Goal: Entertainment & Leisure: Consume media (video, audio)

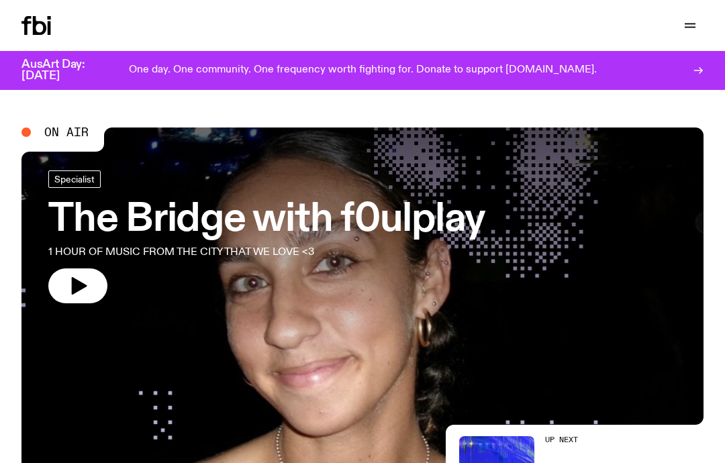
click at [687, 29] on icon "button" at bounding box center [690, 25] width 16 height 16
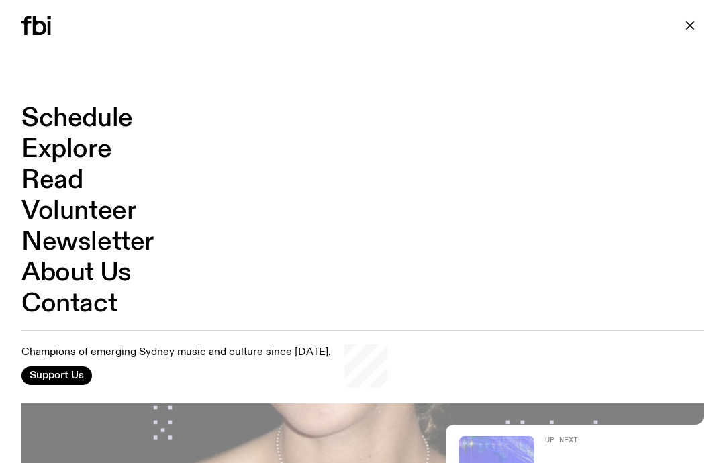
click at [97, 111] on link "Schedule" at bounding box center [77, 119] width 112 height 26
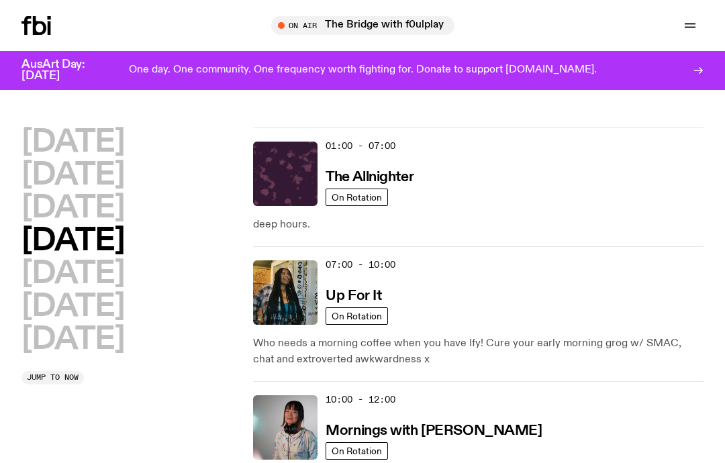
click at [85, 354] on h2 "[DATE]" at bounding box center [72, 340] width 103 height 30
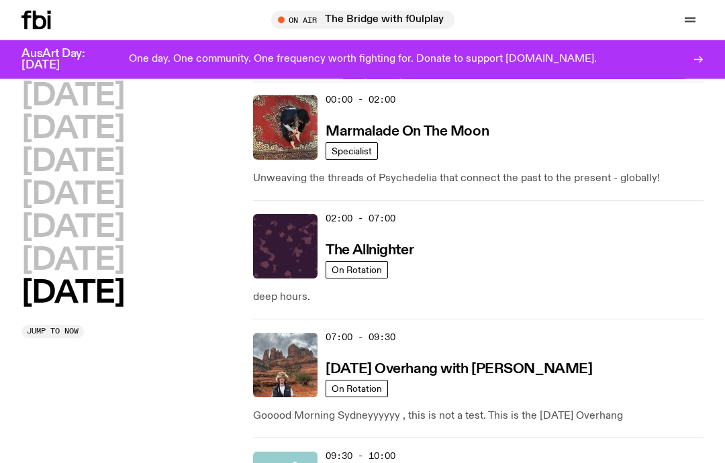
scroll to position [38, 0]
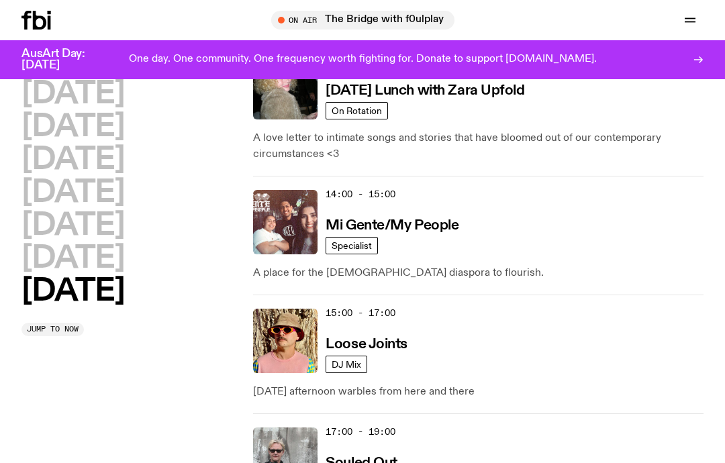
click at [371, 352] on h3 "Loose Joints" at bounding box center [367, 345] width 82 height 14
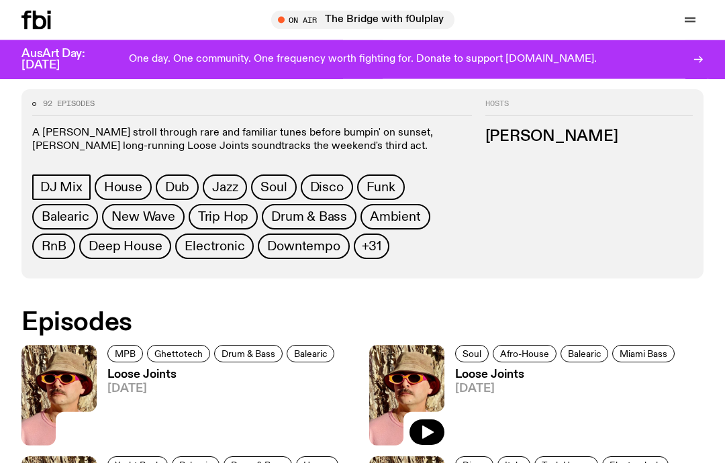
scroll to position [519, 0]
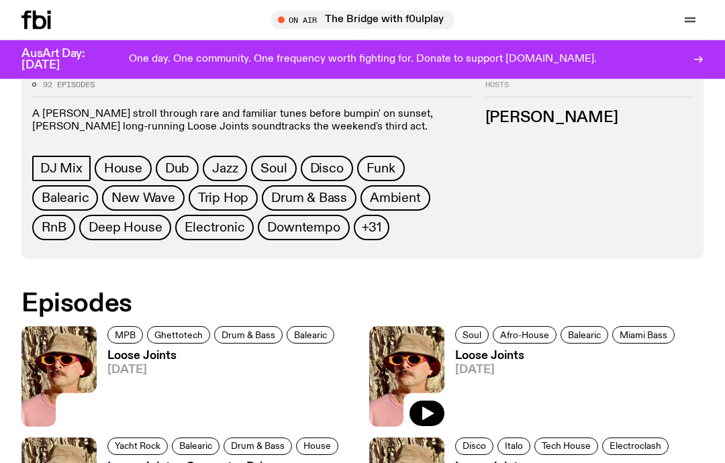
click at [71, 367] on img at bounding box center [58, 377] width 75 height 100
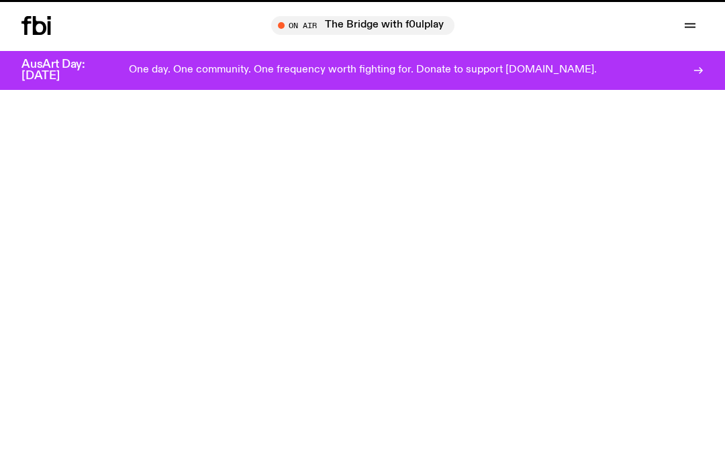
scroll to position [520, 0]
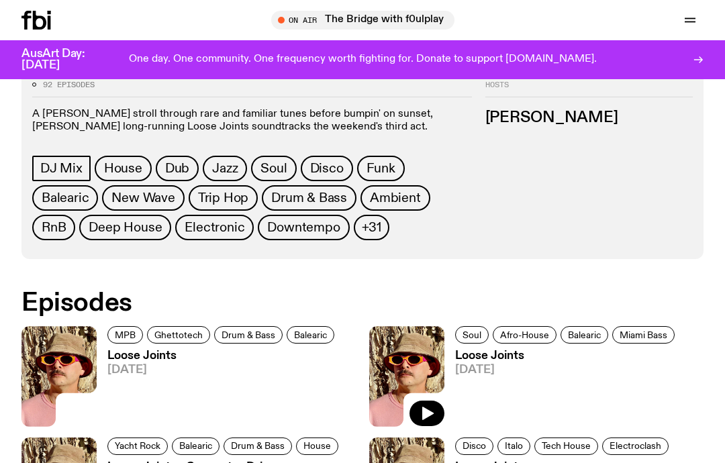
click at [429, 414] on icon "button" at bounding box center [428, 413] width 11 height 13
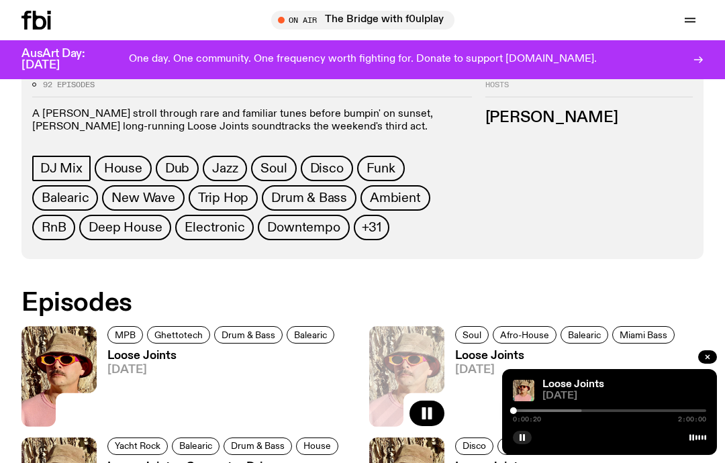
click at [522, 411] on div at bounding box center [485, 411] width 193 height 3
